Goal: Transaction & Acquisition: Purchase product/service

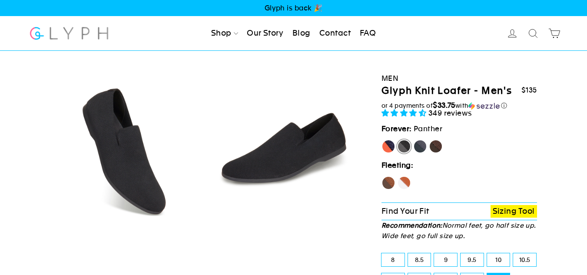
select select "highest-rating"
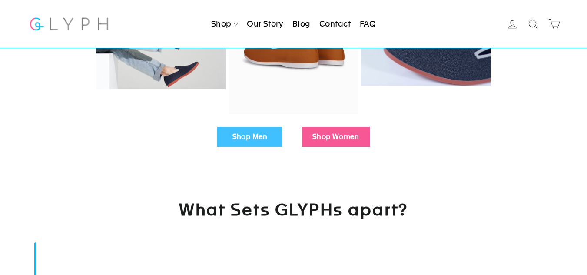
scroll to position [304, 0]
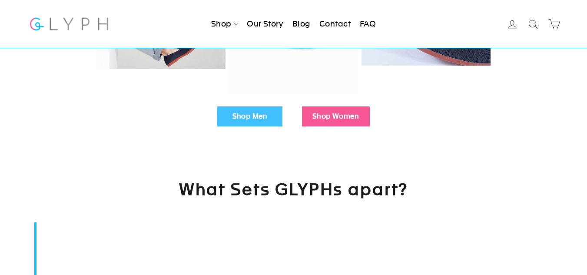
click at [252, 113] on link "Shop Men" at bounding box center [249, 116] width 65 height 20
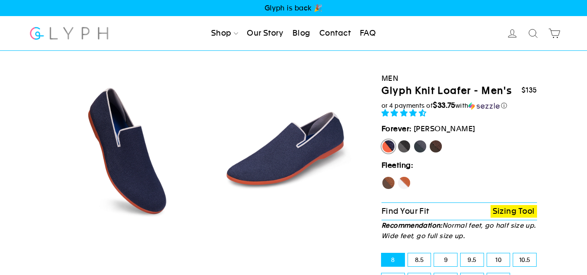
select select "highest-rating"
click at [419, 145] on label "Rhino" at bounding box center [420, 146] width 14 height 14
click at [413, 140] on input "Rhino" at bounding box center [413, 139] width 0 height 0
radio input "true"
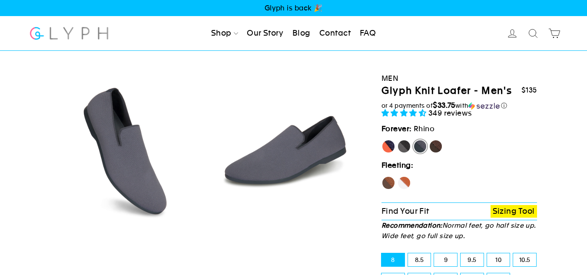
click at [403, 145] on label "Panther" at bounding box center [404, 146] width 14 height 14
click at [397, 140] on input "Panther" at bounding box center [397, 139] width 0 height 0
radio input "true"
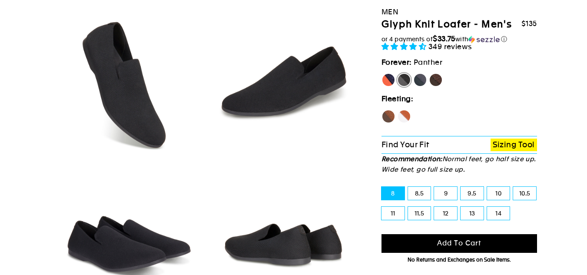
scroll to position [87, 0]
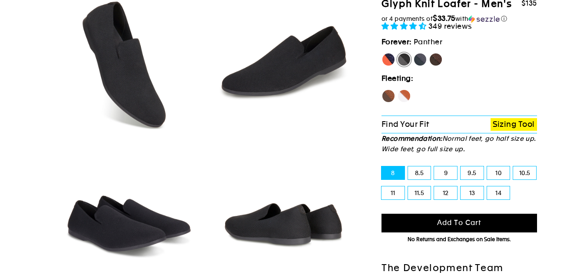
click at [392, 192] on label "11" at bounding box center [392, 192] width 23 height 13
click at [382, 187] on input "11" at bounding box center [381, 186] width 0 height 0
radio input "true"
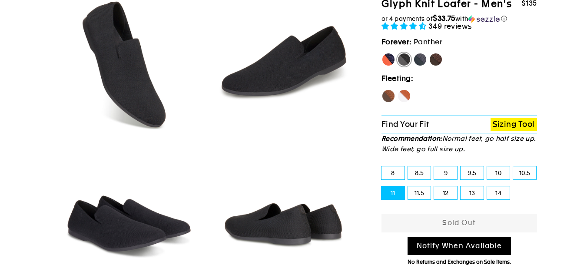
click at [419, 192] on label "11.5" at bounding box center [419, 192] width 23 height 13
click at [408, 187] on input "11.5" at bounding box center [408, 186] width 0 height 0
radio input "true"
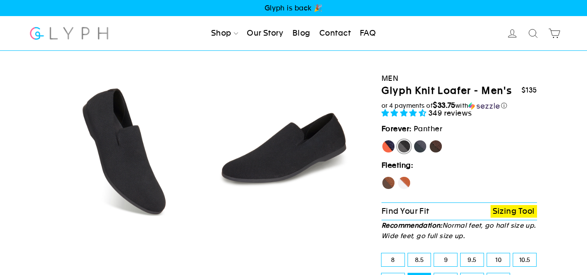
drag, startPoint x: 379, startPoint y: 89, endPoint x: 512, endPoint y: 89, distance: 133.3
click at [512, 89] on div "Men Glyph Knit Loafer - Men's $135 $135 $135 $135 or 4 payments of $33.75 with …" at bounding box center [456, 257] width 162 height 413
copy h1 "Glyph Knit Loafer - Men's"
